Goal: Information Seeking & Learning: Learn about a topic

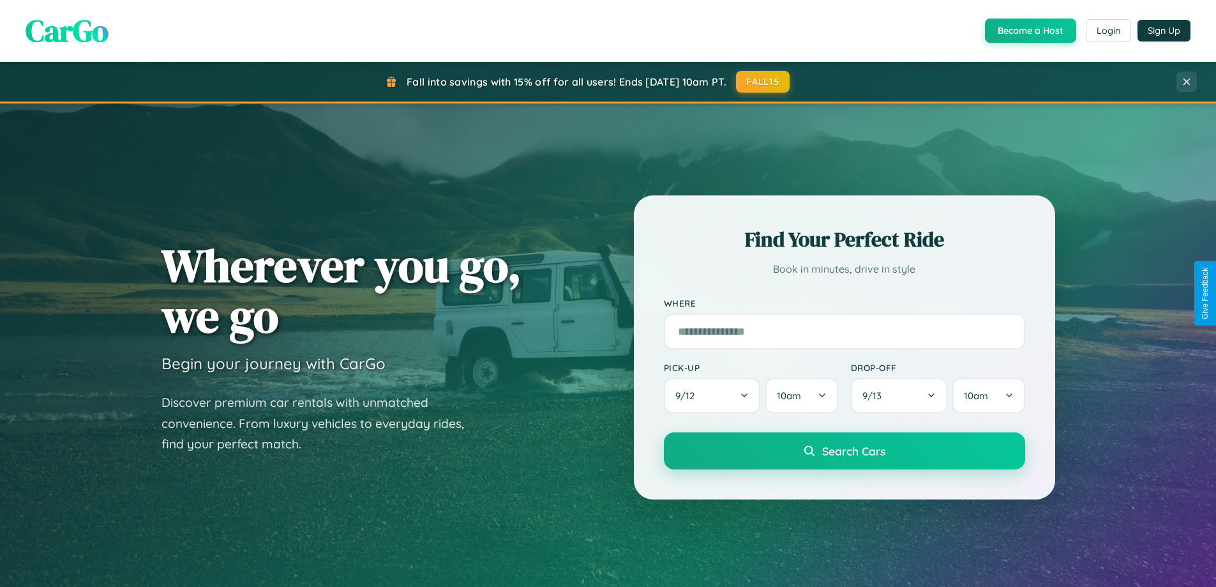
scroll to position [2457, 0]
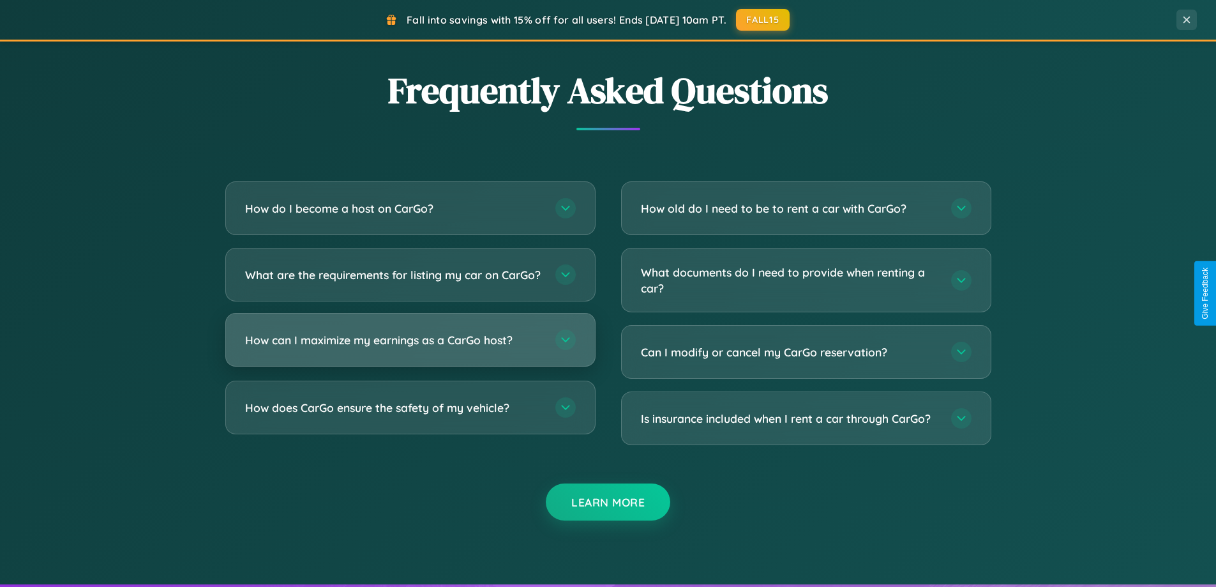
click at [410, 348] on h3 "How can I maximize my earnings as a CarGo host?" at bounding box center [394, 340] width 298 height 16
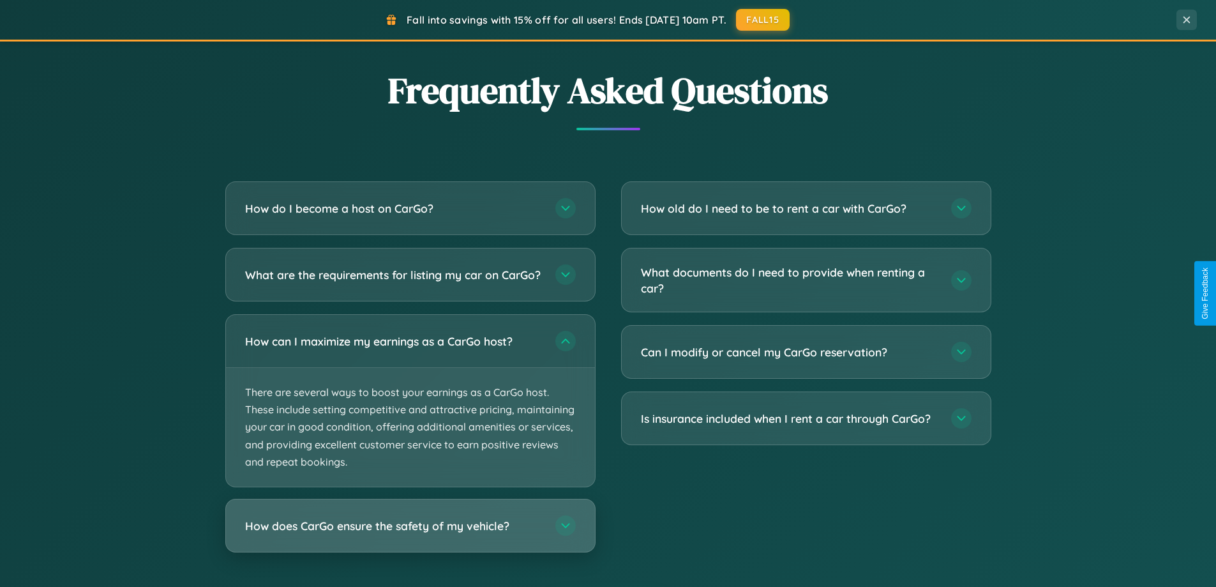
click at [410, 534] on h3 "How does CarGo ensure the safety of my vehicle?" at bounding box center [394, 526] width 298 height 16
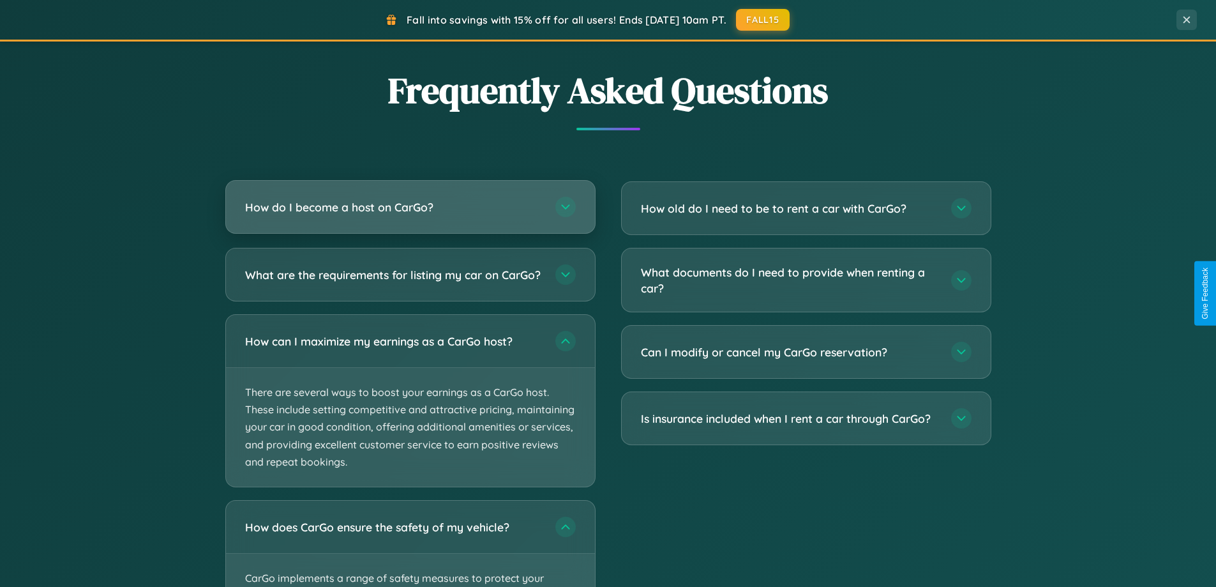
click at [410, 208] on h3 "How do I become a host on CarGo?" at bounding box center [394, 207] width 298 height 16
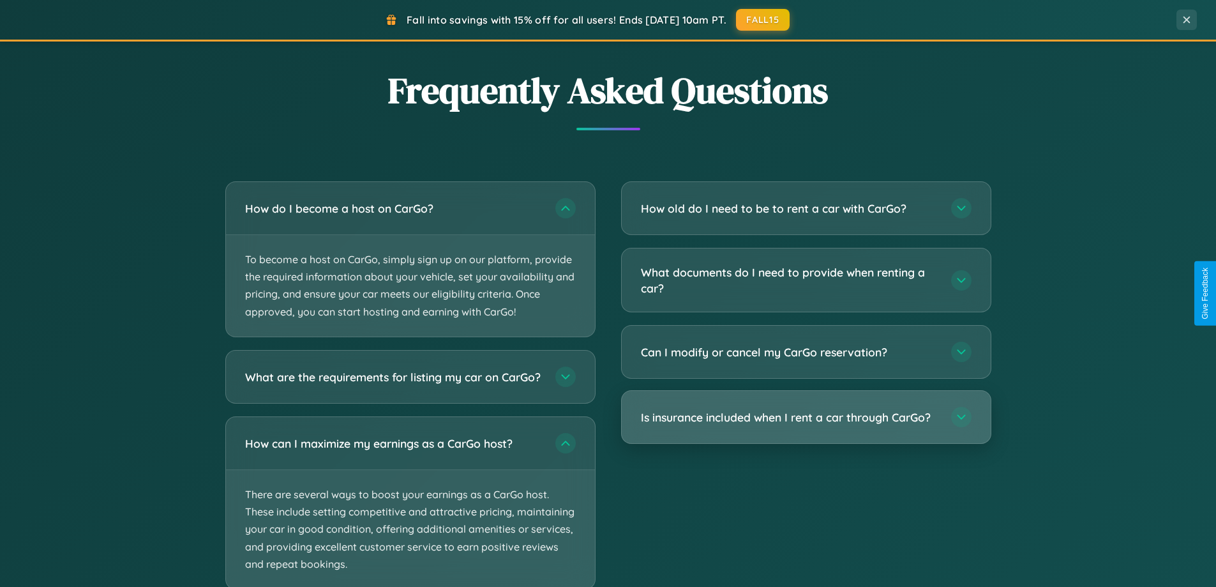
click at [806, 418] on h3 "Is insurance included when I rent a car through CarGo?" at bounding box center [790, 417] width 298 height 16
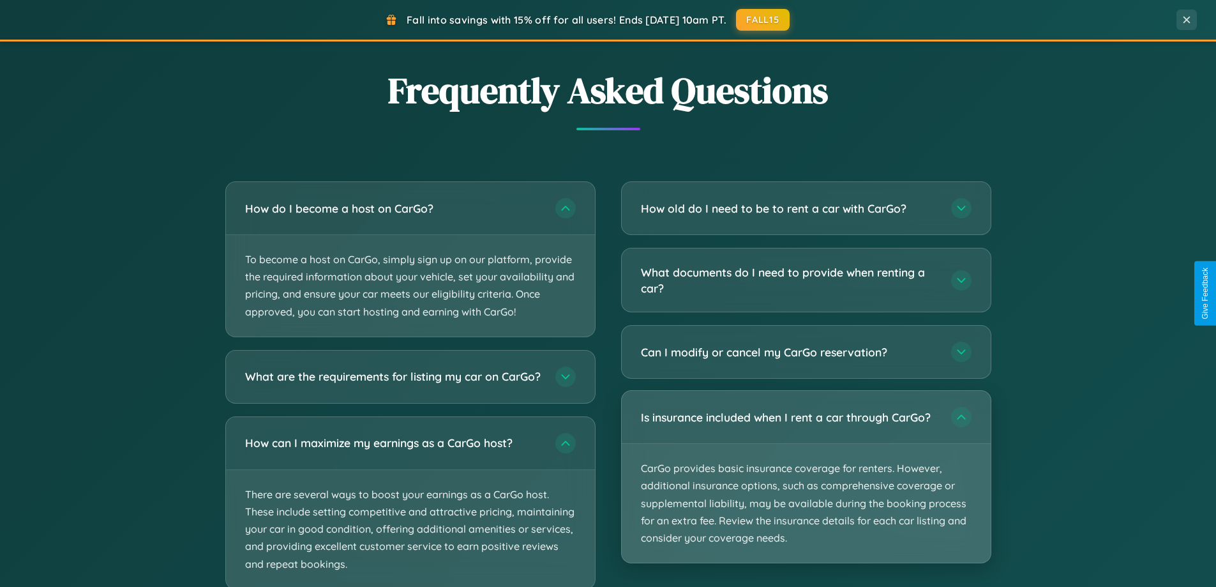
click at [806, 476] on p "CarGo provides basic insurance coverage for renters. However, additional insura…" at bounding box center [806, 503] width 369 height 119
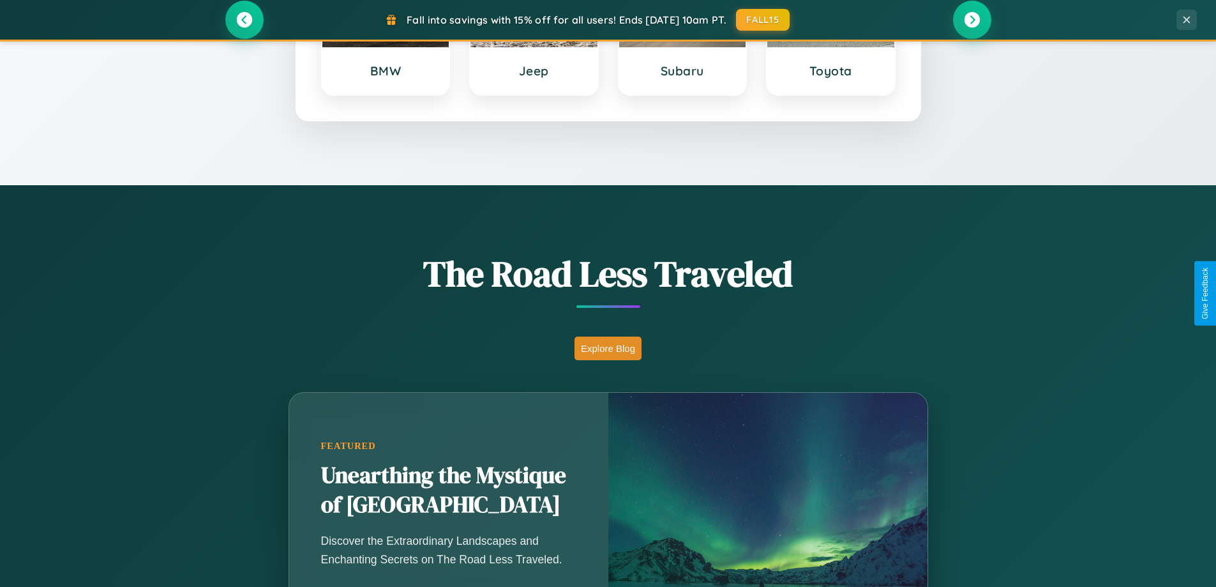
scroll to position [0, 0]
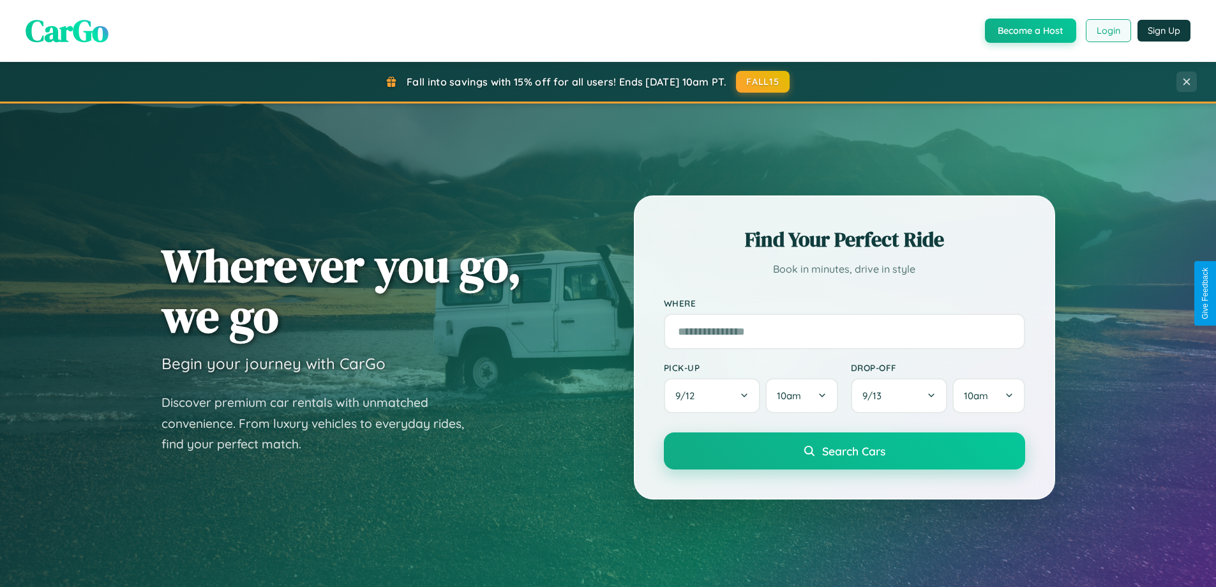
click at [1108, 31] on button "Login" at bounding box center [1108, 30] width 45 height 23
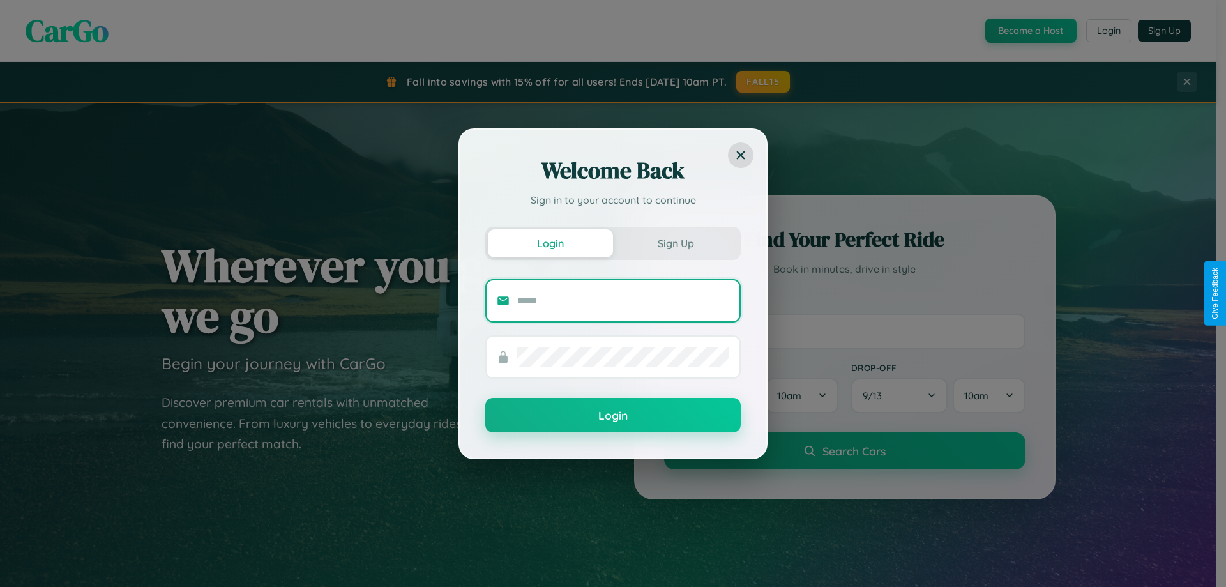
click at [623, 300] on input "text" at bounding box center [623, 301] width 212 height 20
type input "**********"
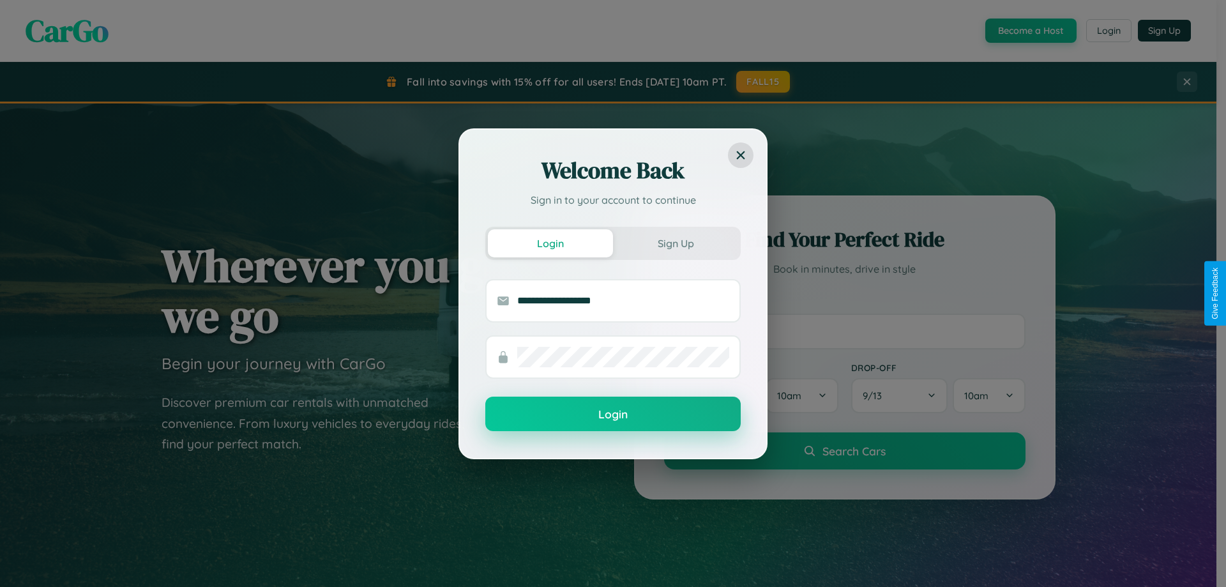
click at [613, 414] on button "Login" at bounding box center [612, 414] width 255 height 34
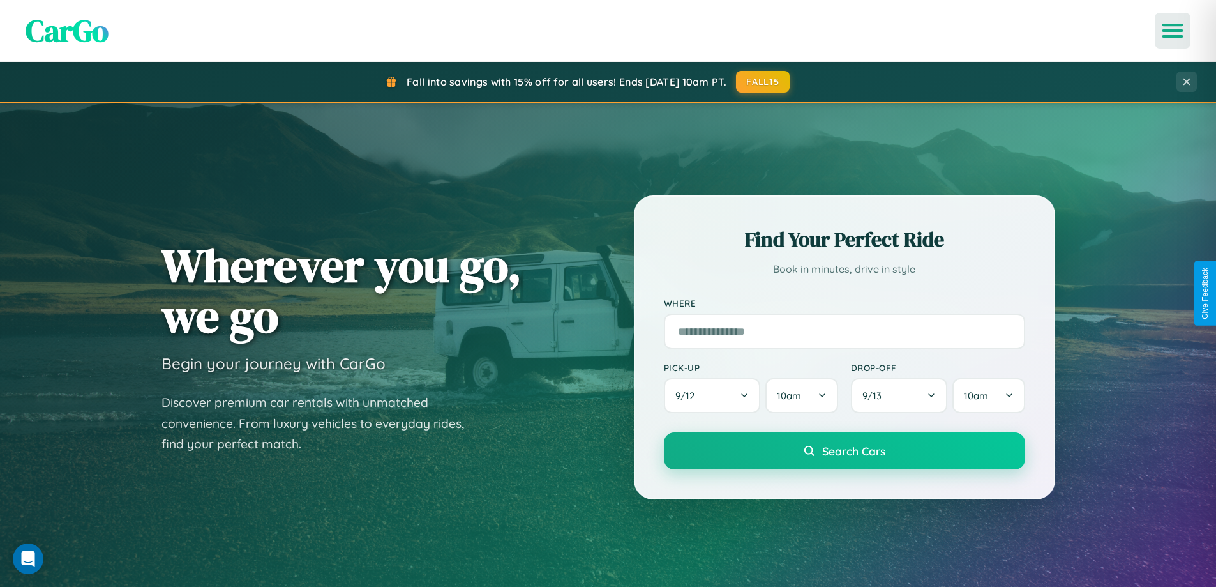
click at [1173, 31] on icon "Open menu" at bounding box center [1173, 30] width 19 height 11
